Goal: Task Accomplishment & Management: Use online tool/utility

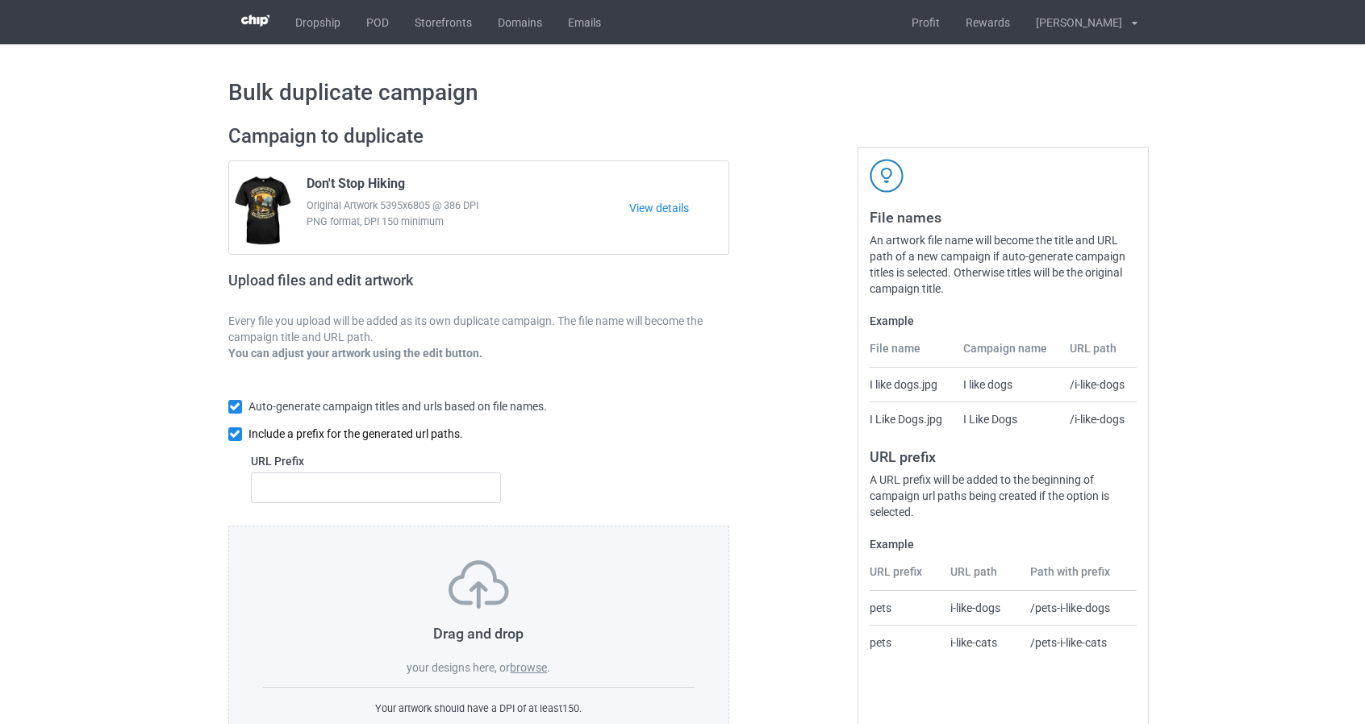
click at [237, 436] on input "checkbox" at bounding box center [235, 435] width 14 height 14
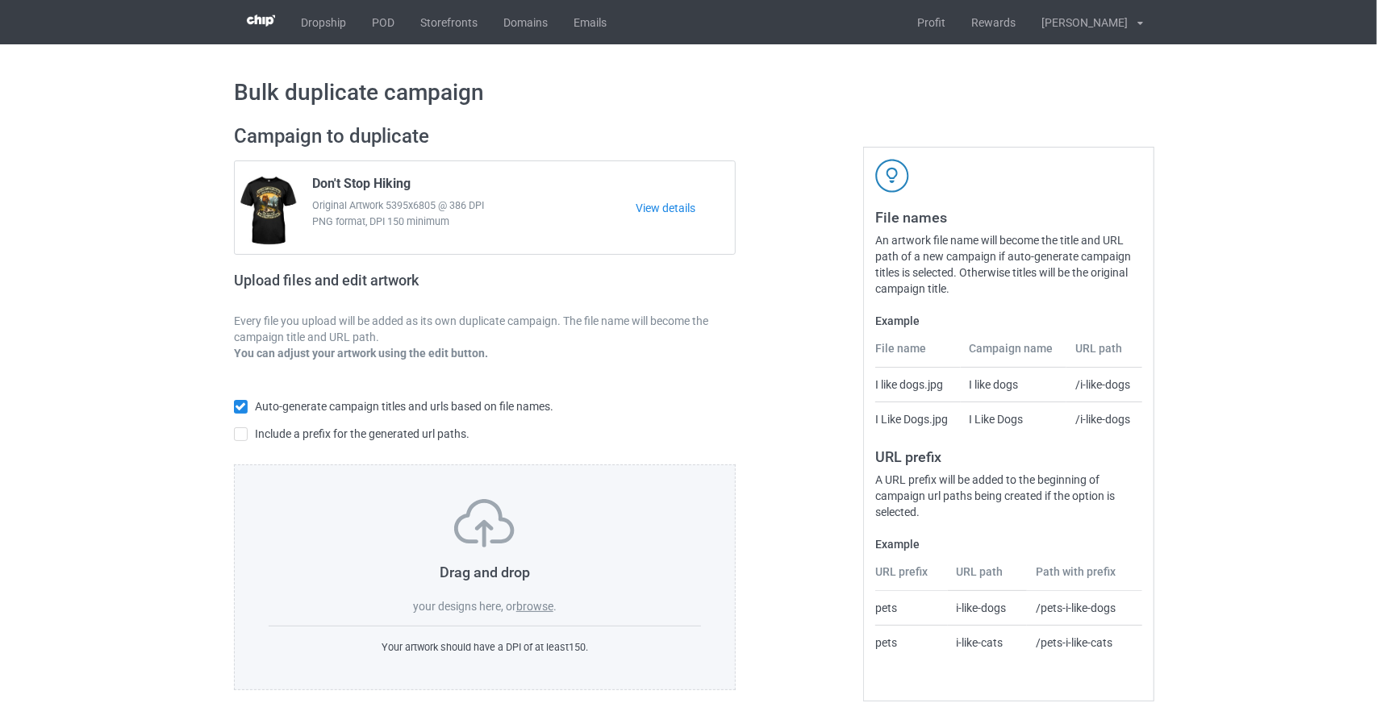
click at [536, 611] on label "browse" at bounding box center [534, 606] width 37 height 13
click at [0, 0] on input "browse" at bounding box center [0, 0] width 0 height 0
click at [536, 604] on label "browse" at bounding box center [534, 606] width 37 height 13
click at [0, 0] on input "browse" at bounding box center [0, 0] width 0 height 0
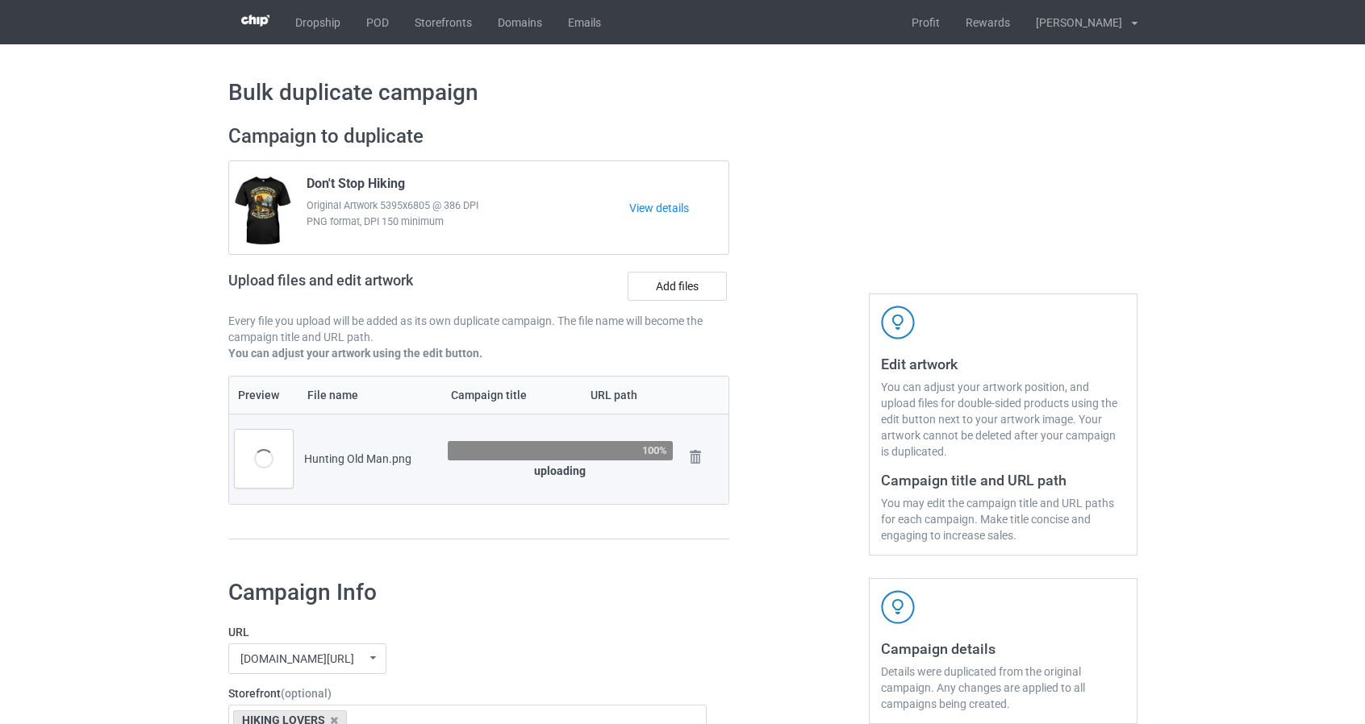
click at [1132, 24] on icon at bounding box center [1135, 24] width 6 height 10
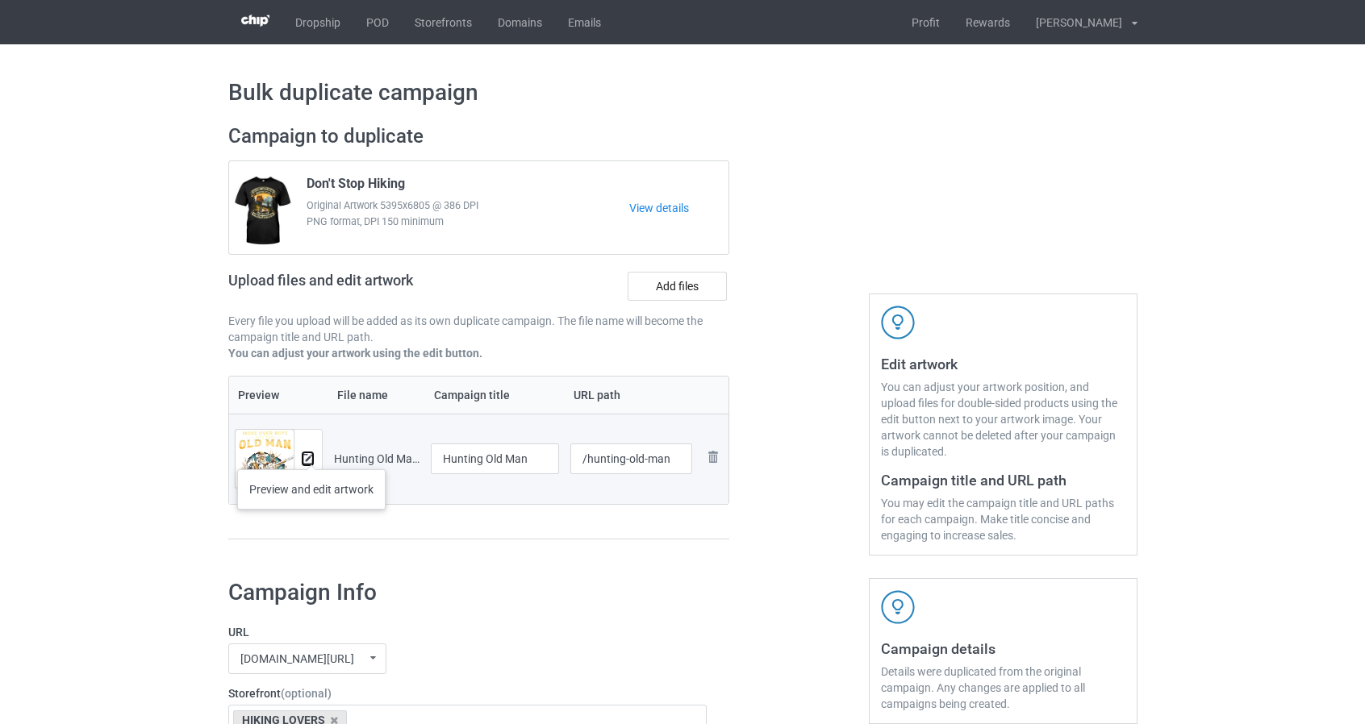
click at [311, 457] on img at bounding box center [308, 459] width 10 height 10
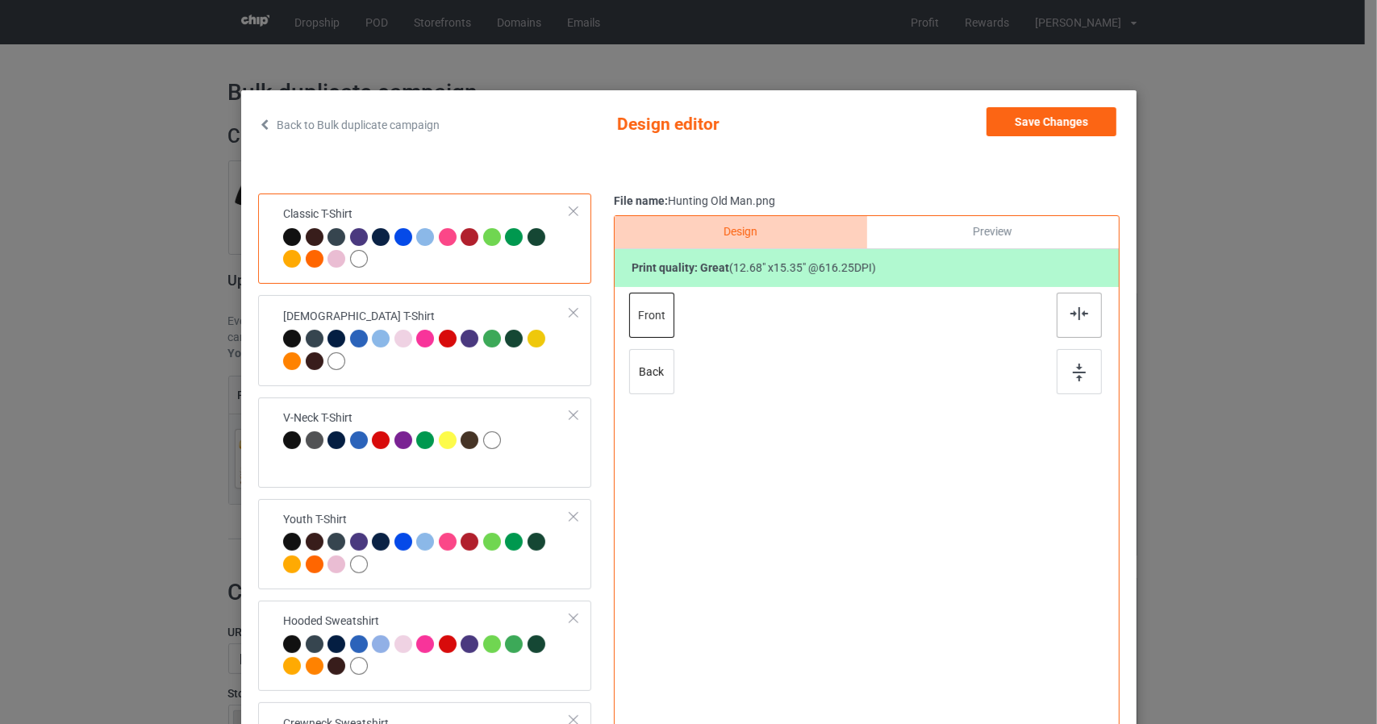
click at [1070, 315] on img at bounding box center [1079, 313] width 18 height 13
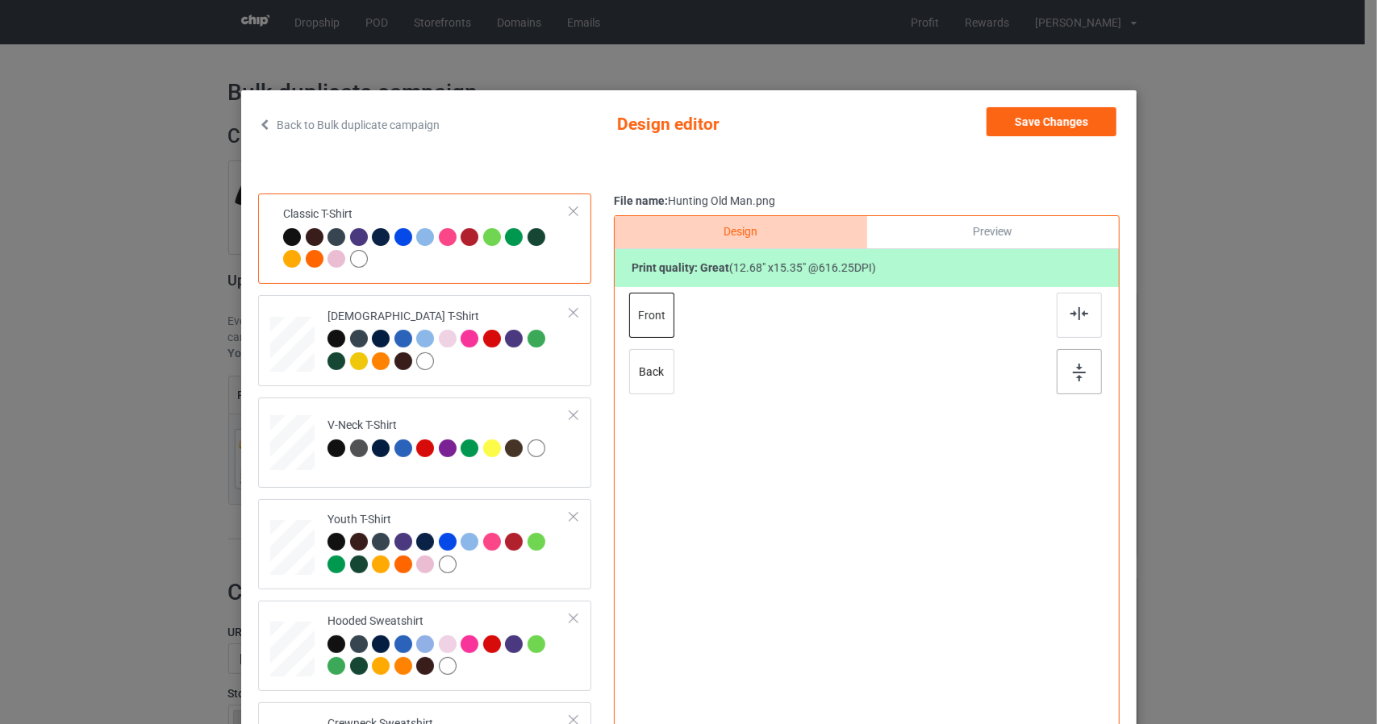
click at [1073, 375] on img at bounding box center [1079, 373] width 13 height 18
click at [1083, 317] on div at bounding box center [1079, 315] width 45 height 45
click at [1073, 373] on img at bounding box center [1079, 373] width 13 height 18
click at [284, 344] on div at bounding box center [292, 338] width 17 height 19
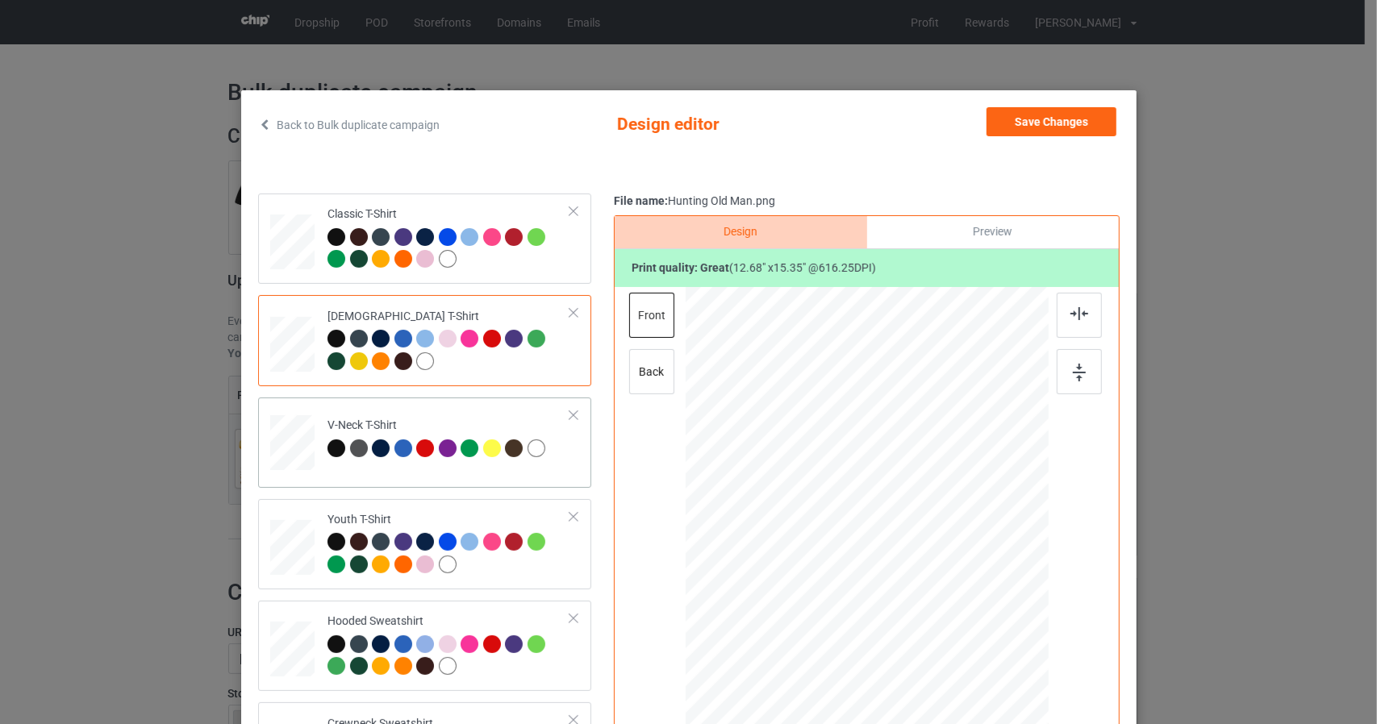
click at [286, 435] on div at bounding box center [292, 439] width 20 height 23
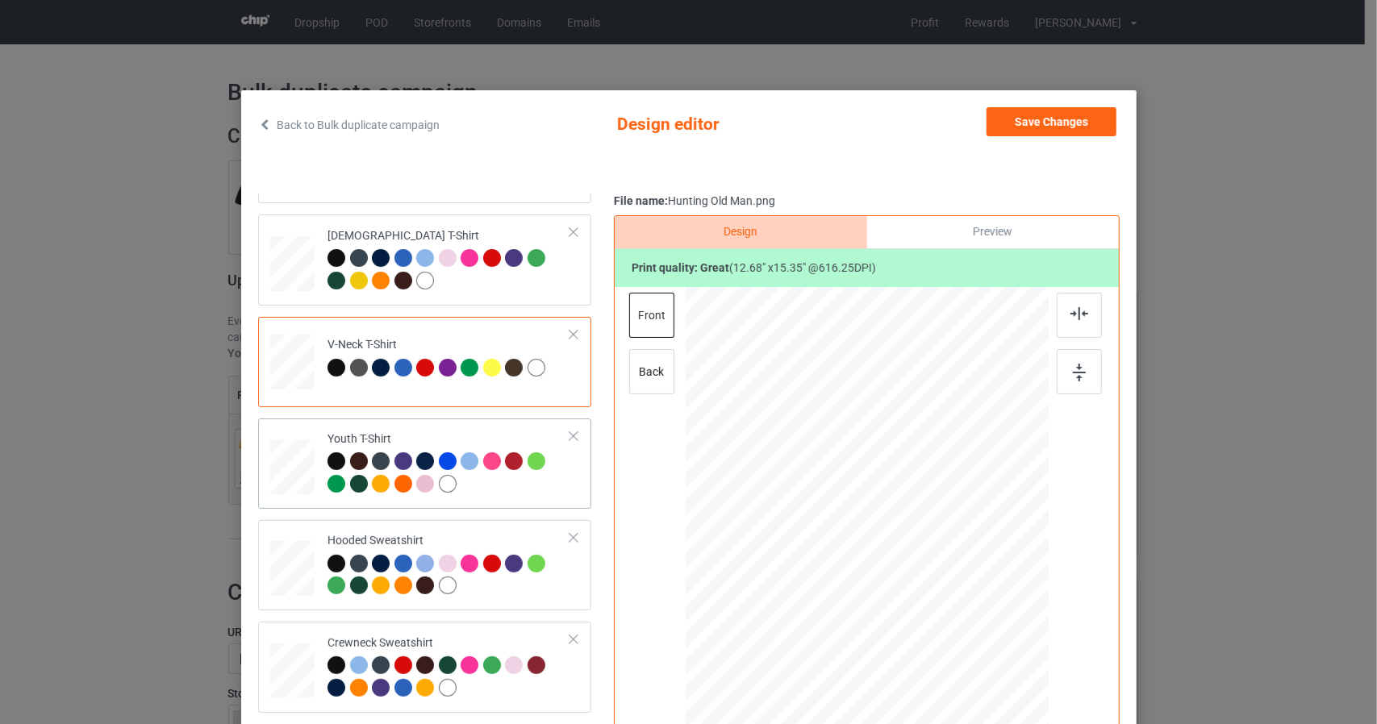
click at [284, 472] on div at bounding box center [291, 465] width 19 height 21
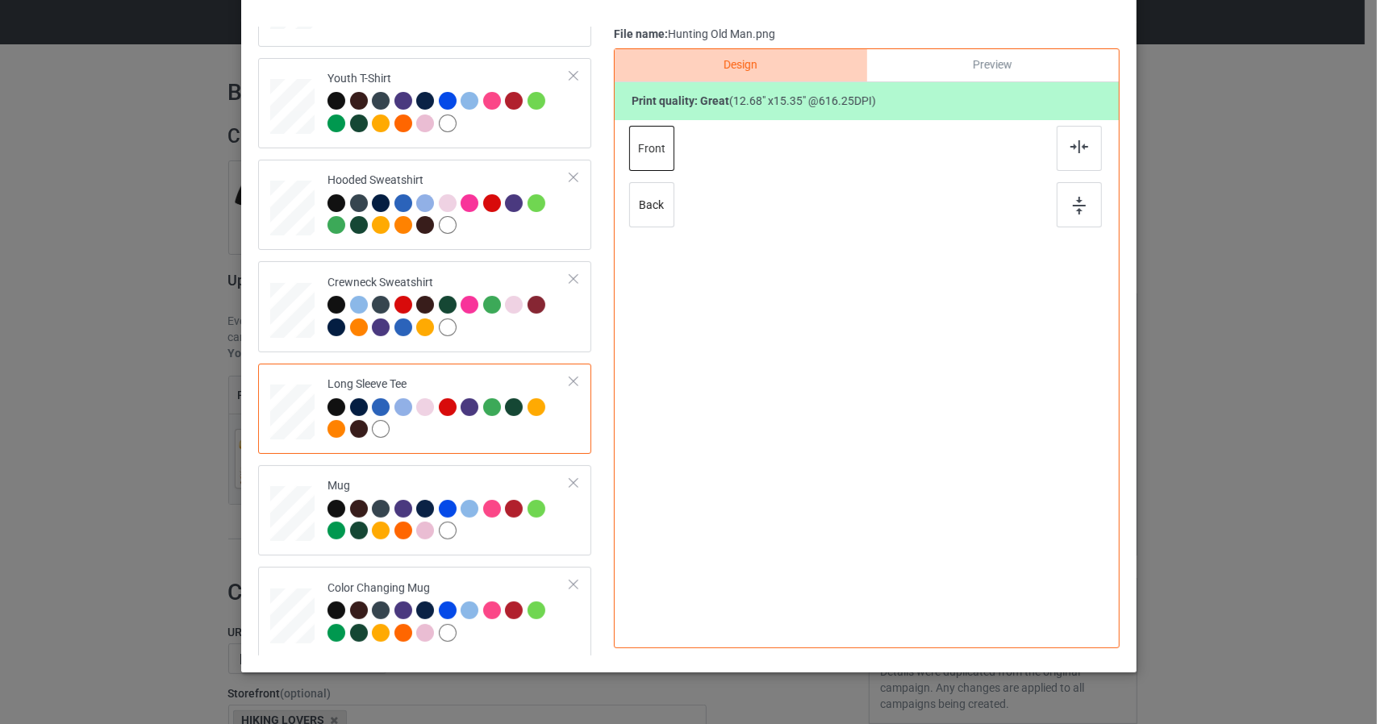
scroll to position [206, 0]
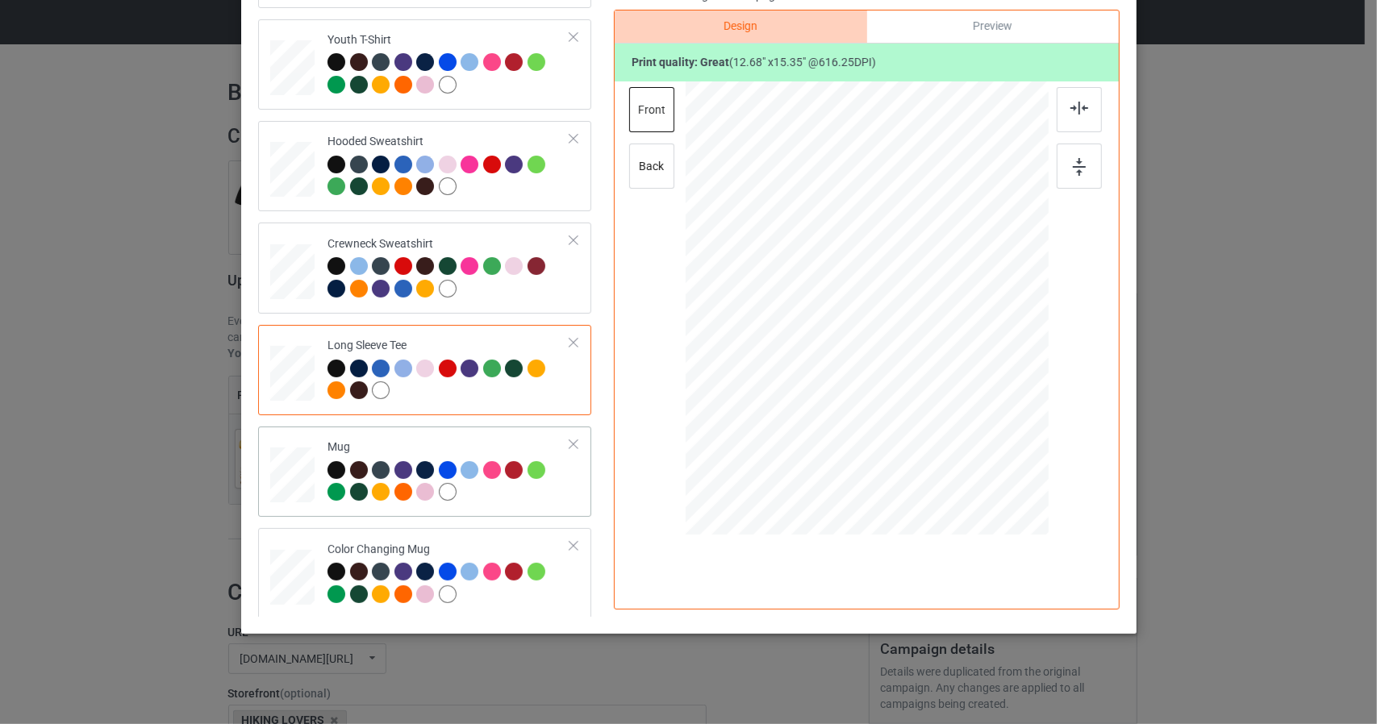
click at [286, 467] on div at bounding box center [292, 475] width 44 height 19
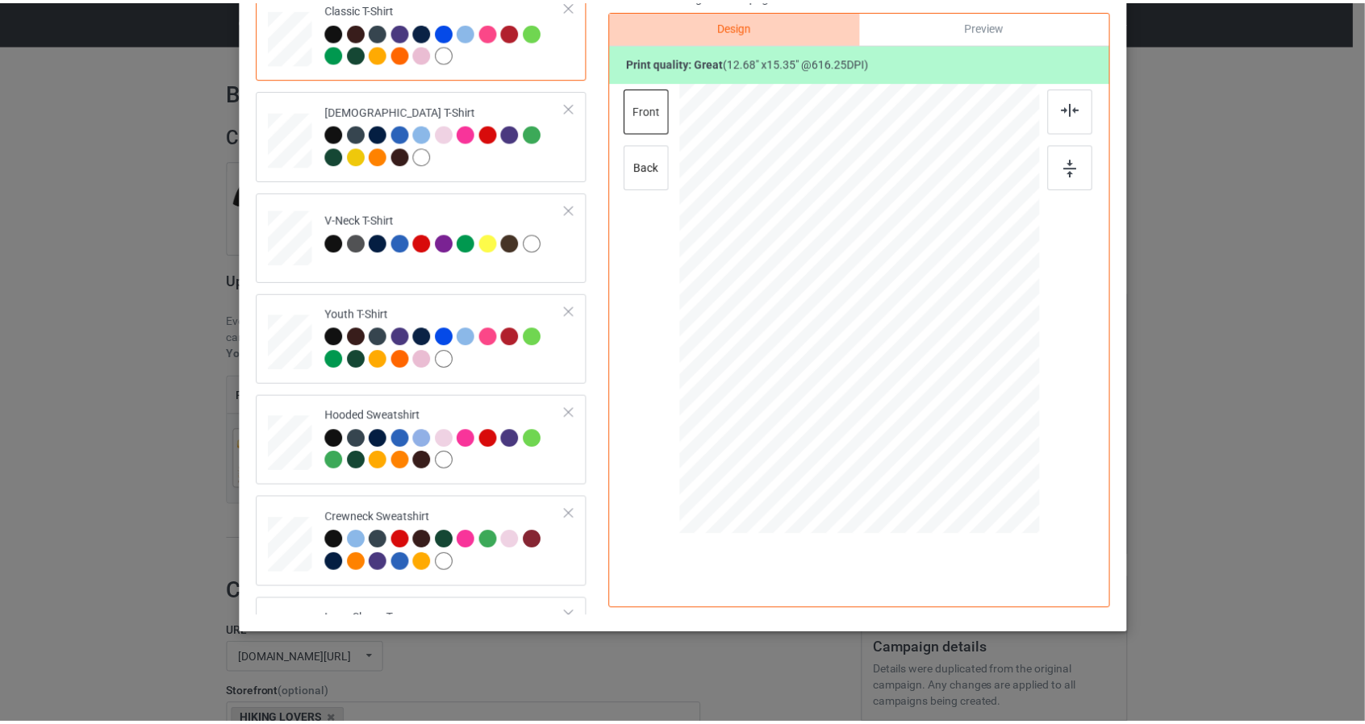
scroll to position [0, 0]
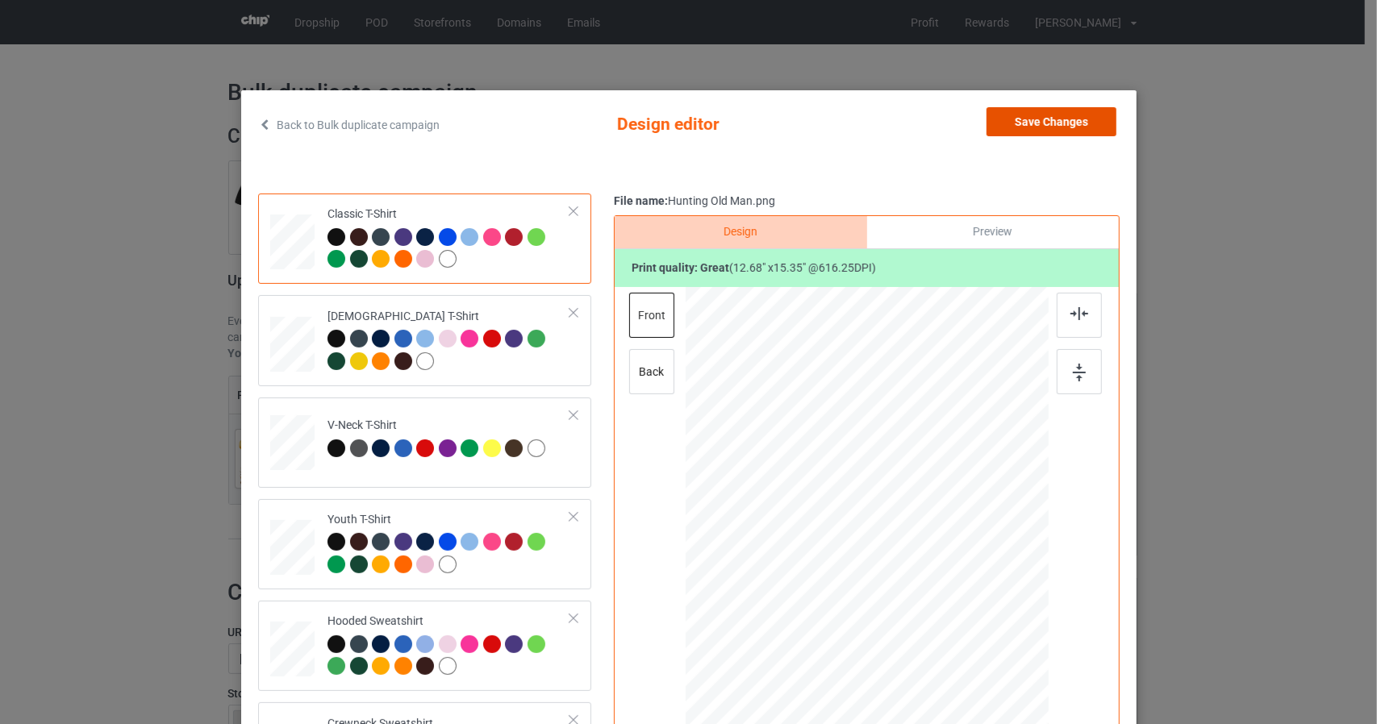
click at [1054, 121] on button "Save Changes" at bounding box center [1052, 121] width 130 height 29
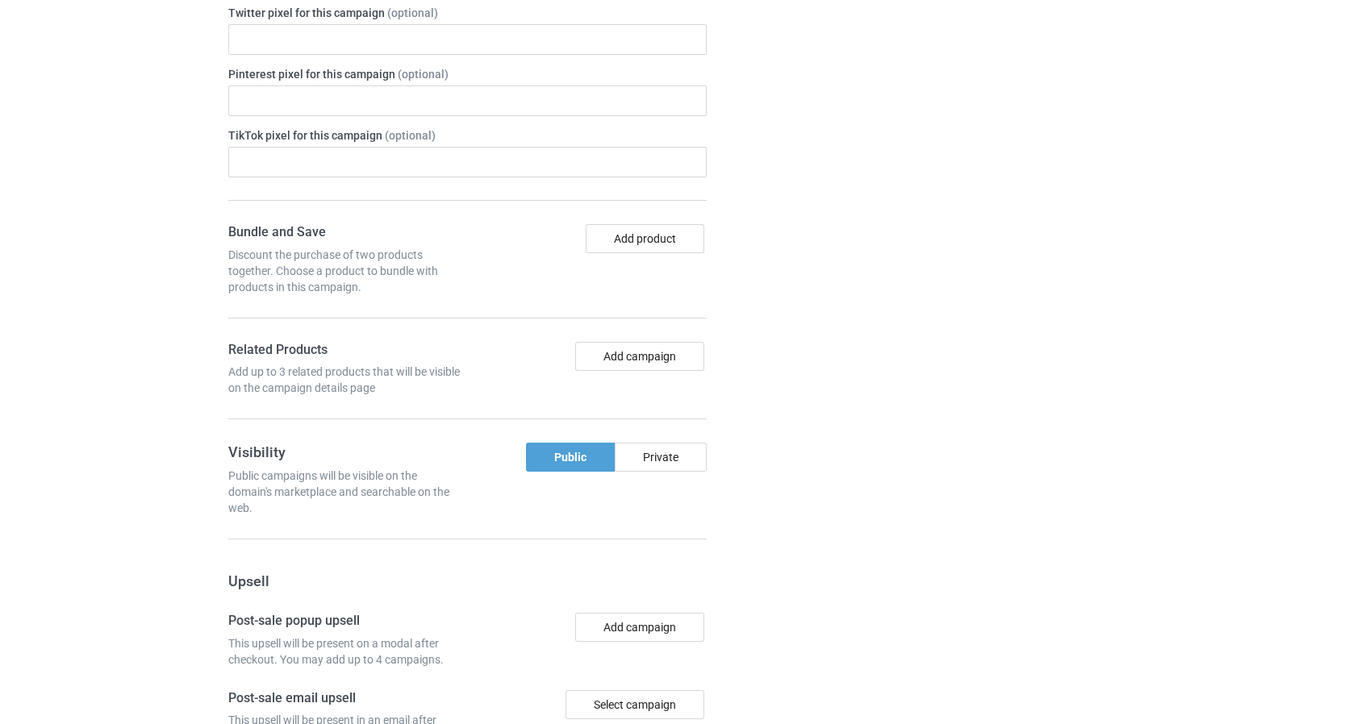
scroll to position [1339, 0]
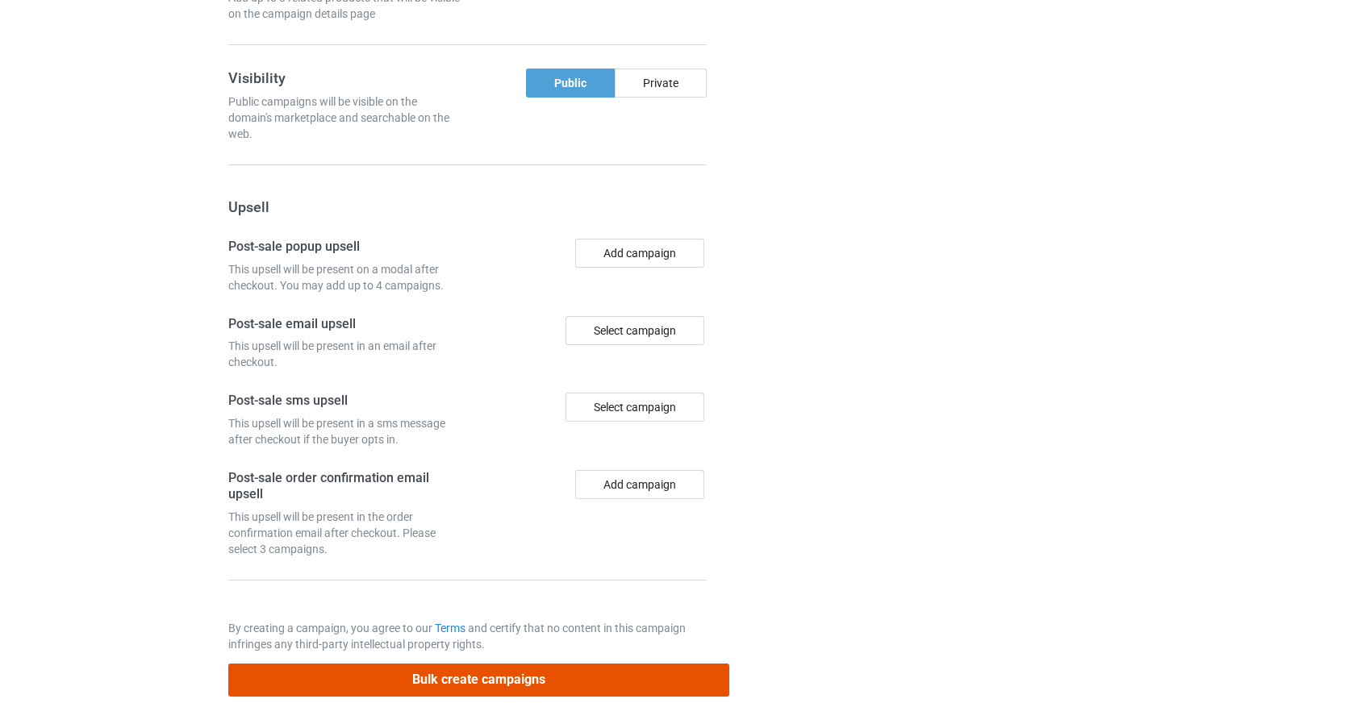
click at [469, 677] on button "Bulk create campaigns" at bounding box center [479, 680] width 502 height 33
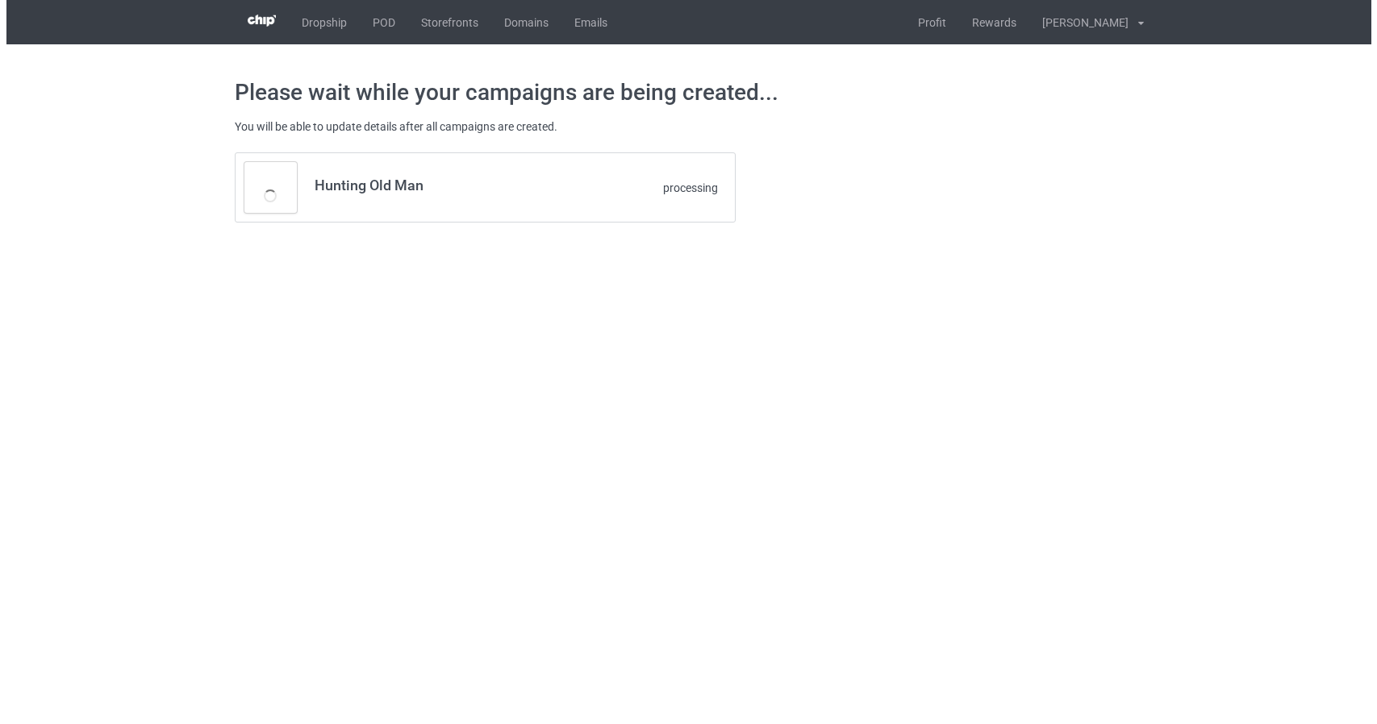
scroll to position [0, 0]
